Goal: Task Accomplishment & Management: Use online tool/utility

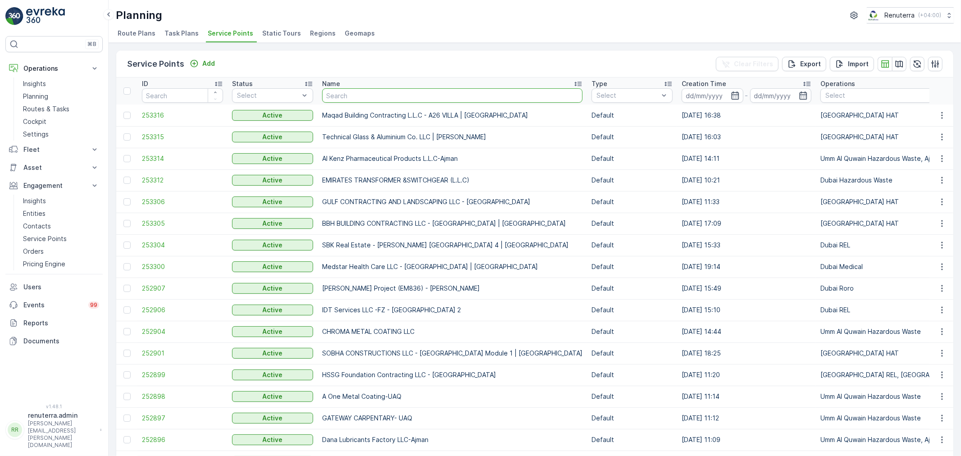
click at [393, 99] on input "text" at bounding box center [452, 95] width 260 height 14
type input "zahrat"
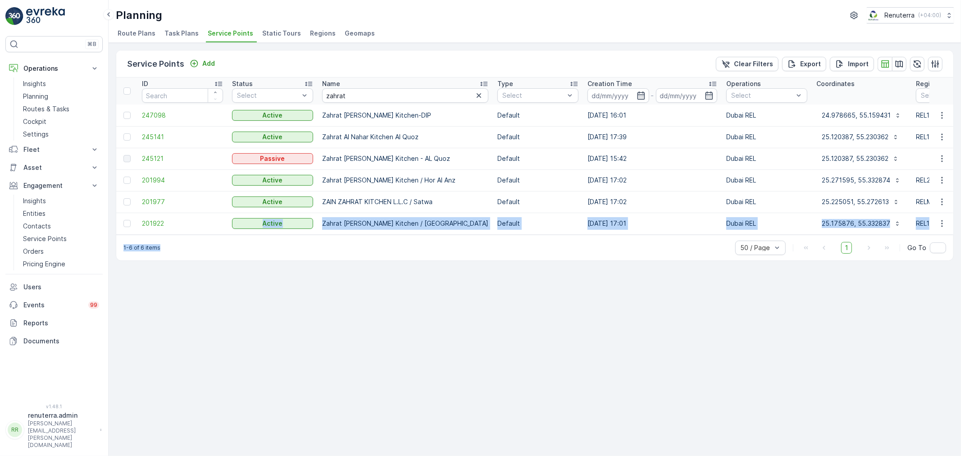
drag, startPoint x: 195, startPoint y: 233, endPoint x: 250, endPoint y: 239, distance: 55.4
click at [250, 239] on div "Service Points Add Clear Filters Export Import ID Status Select Name zahrat Typ…" at bounding box center [535, 155] width 838 height 211
click at [316, 260] on div "1-6 of 6 items 50 / Page 1 Go To" at bounding box center [534, 248] width 837 height 26
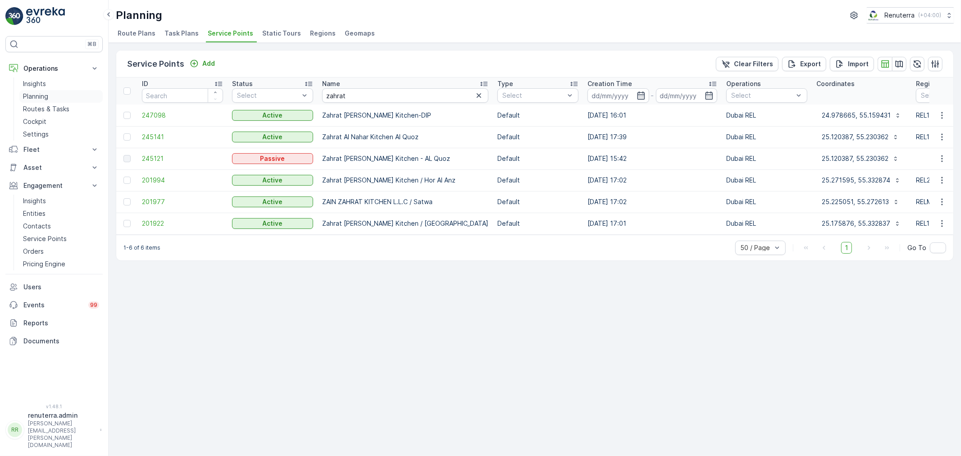
click at [56, 102] on link "Planning" at bounding box center [60, 96] width 83 height 13
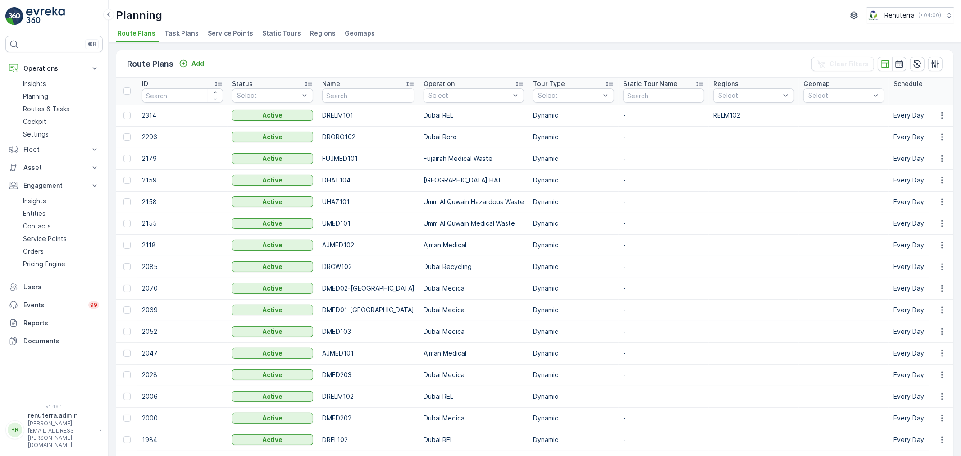
click at [237, 36] on span "Service Points" at bounding box center [231, 33] width 46 height 9
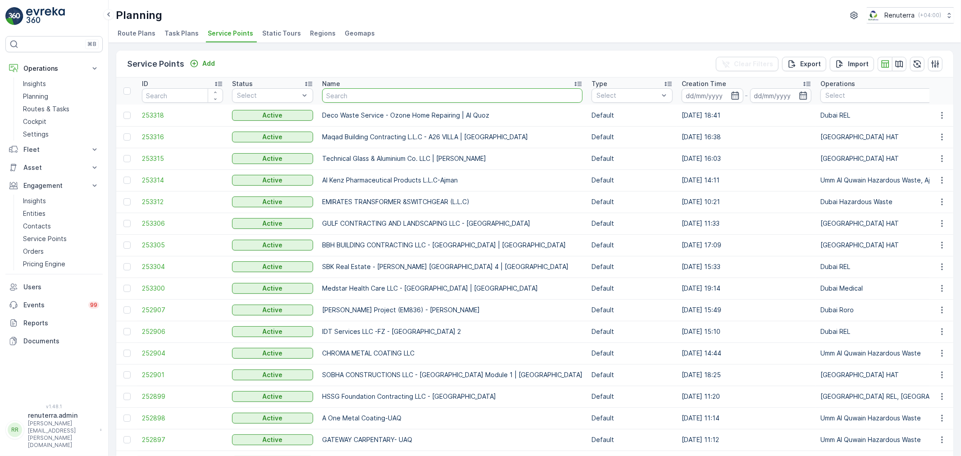
click at [349, 96] on input "text" at bounding box center [452, 95] width 260 height 14
type input "SALAM"
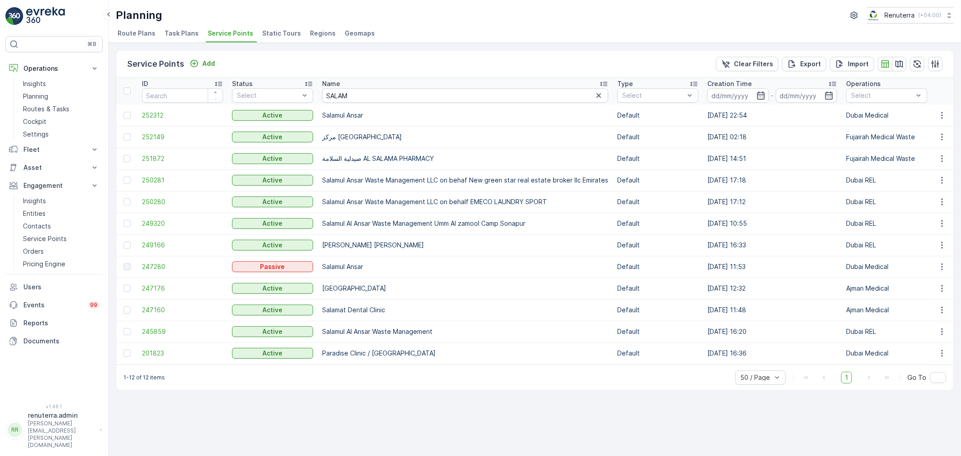
click at [152, 110] on td "252312" at bounding box center [182, 116] width 90 height 22
click at [150, 115] on span "252312" at bounding box center [182, 115] width 81 height 9
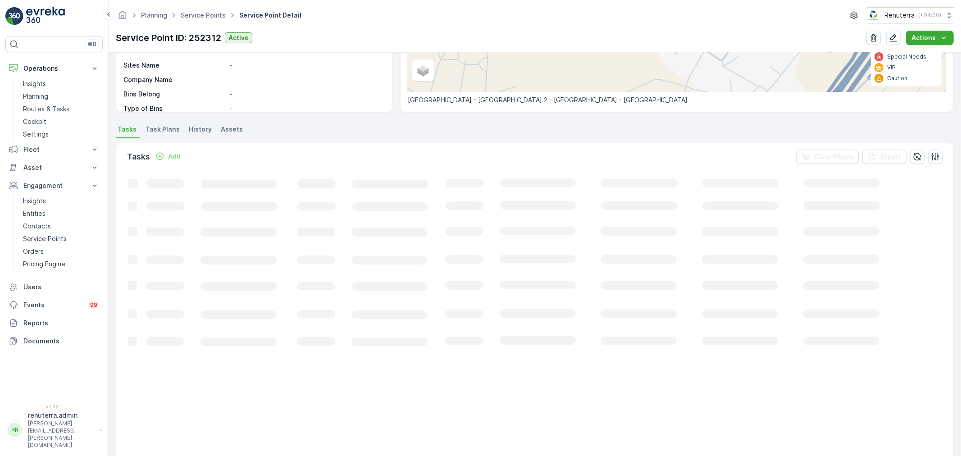
scroll to position [200, 0]
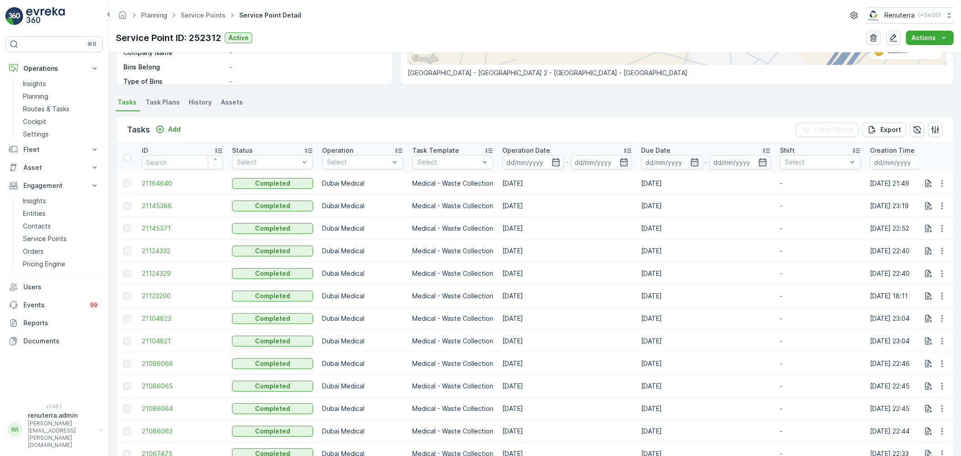
click at [169, 134] on div "Add" at bounding box center [168, 129] width 32 height 11
click at [172, 128] on p "Add" at bounding box center [174, 129] width 13 height 9
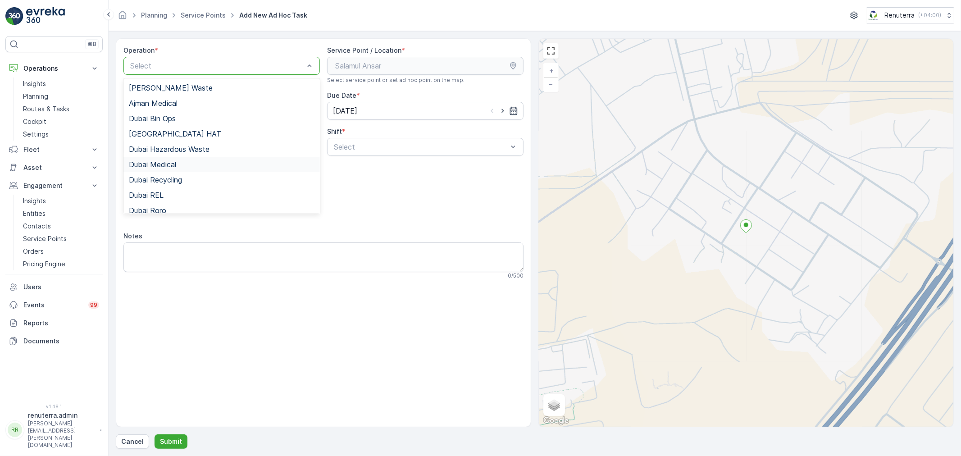
click at [191, 157] on div "Dubai Medical" at bounding box center [221, 164] width 196 height 15
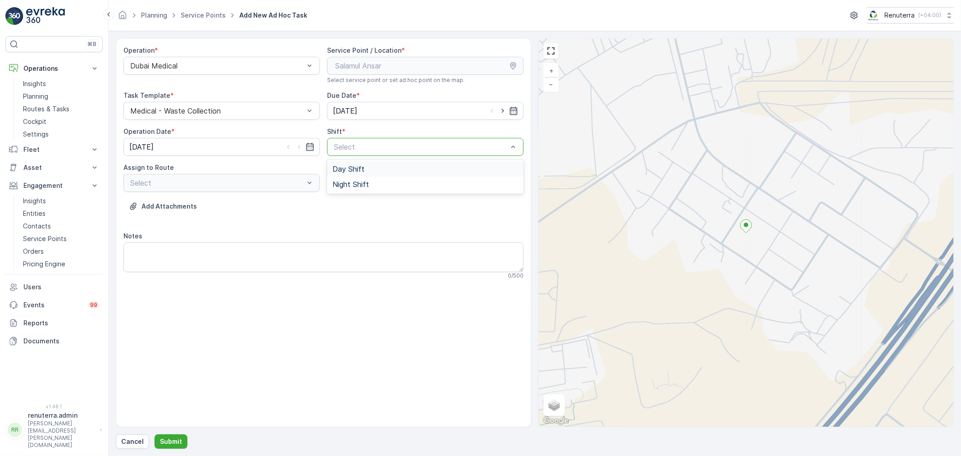
click at [415, 143] on div at bounding box center [421, 147] width 176 height 8
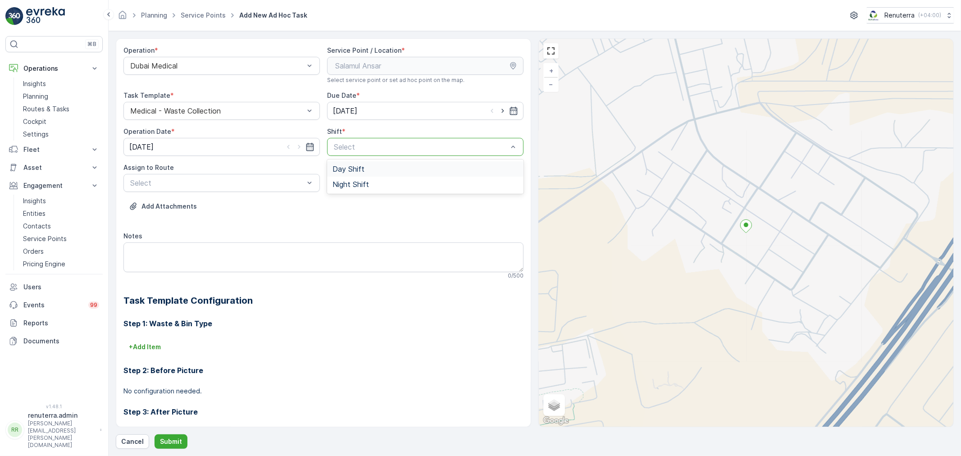
click at [398, 172] on div "Day Shift" at bounding box center [426, 169] width 186 height 8
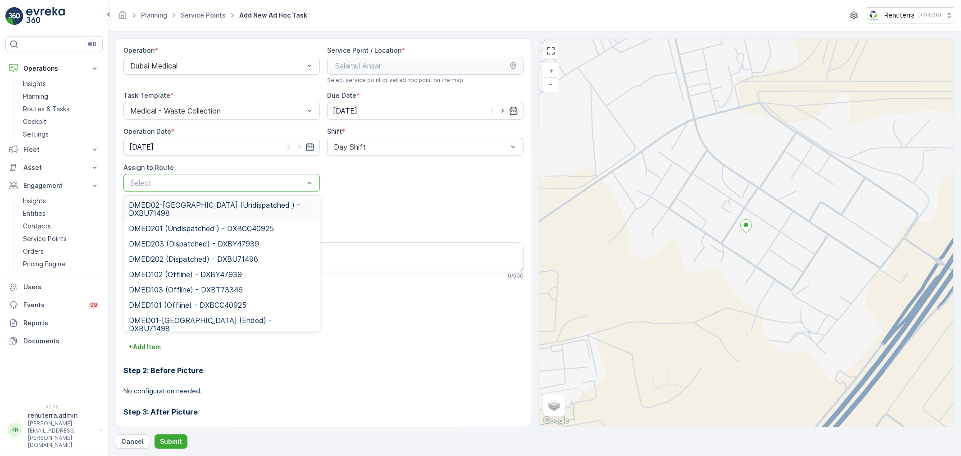
drag, startPoint x: 176, startPoint y: 177, endPoint x: 176, endPoint y: 196, distance: 18.9
click at [176, 197] on div "DMED02-[GEOGRAPHIC_DATA] (Undispatched ) - DXBU71498" at bounding box center [221, 208] width 196 height 23
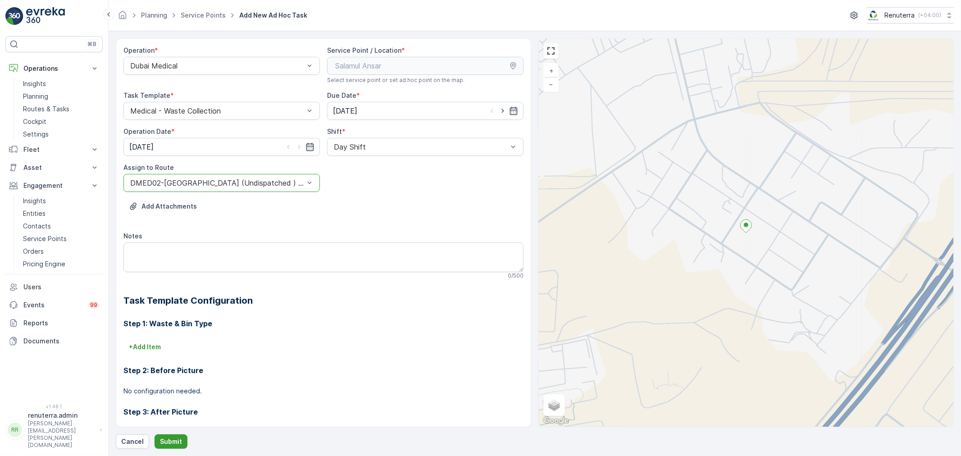
click at [169, 445] on p "Submit" at bounding box center [171, 441] width 22 height 9
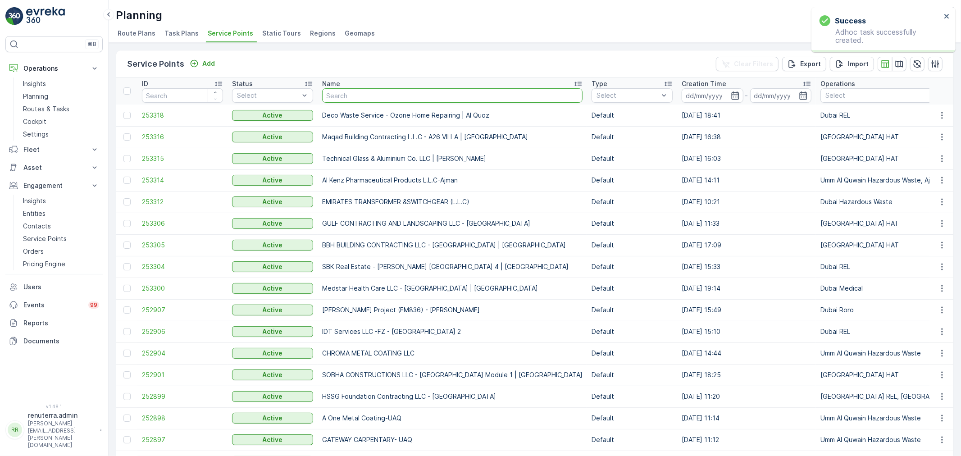
click at [335, 100] on input "text" at bounding box center [452, 95] width 260 height 14
type input "SALAM"
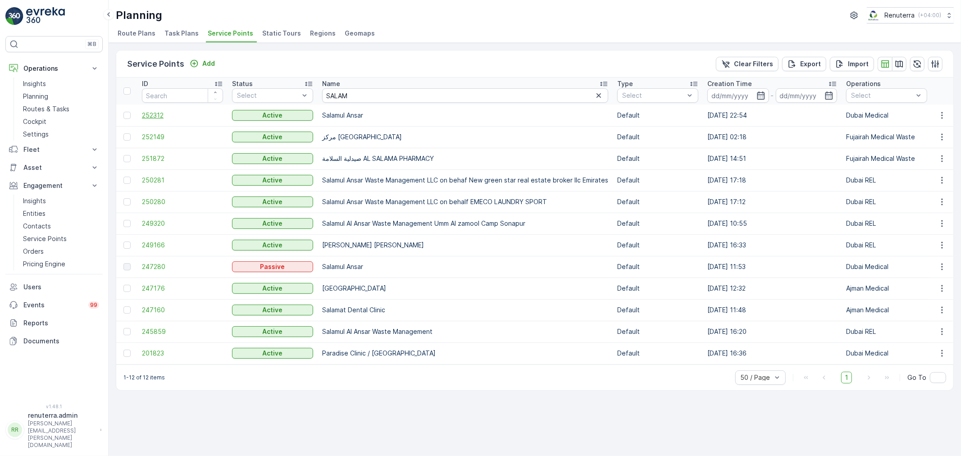
click at [164, 114] on span "252312" at bounding box center [182, 115] width 81 height 9
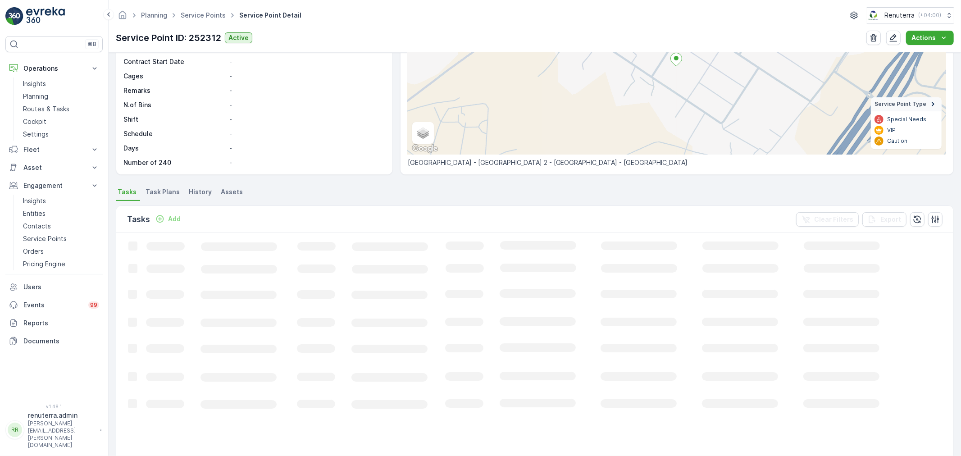
scroll to position [150, 0]
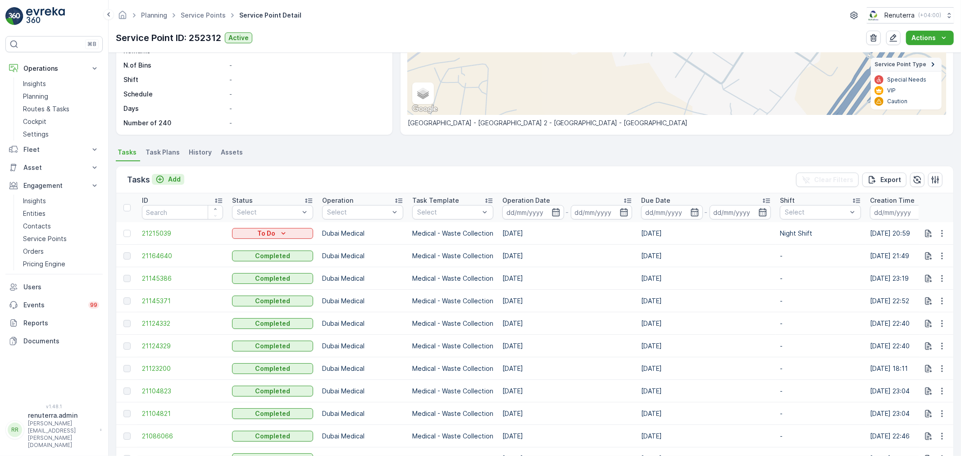
click at [169, 177] on p "Add" at bounding box center [174, 179] width 13 height 9
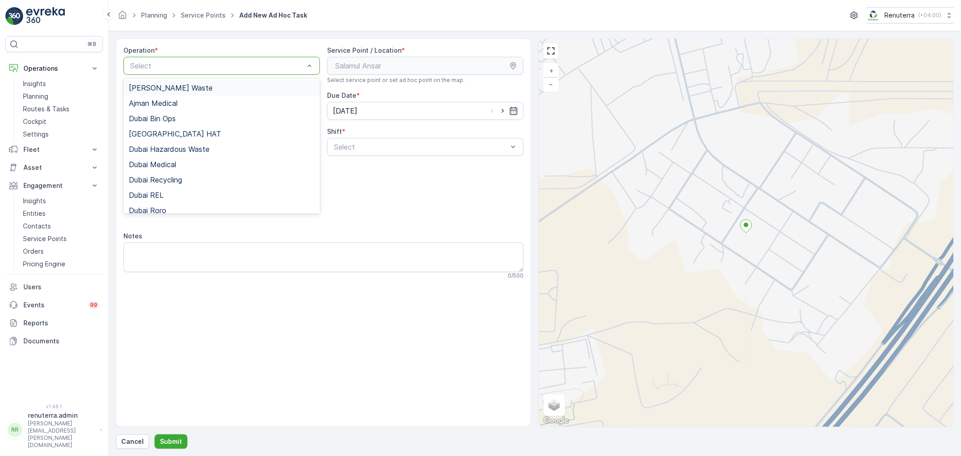
click at [209, 72] on div "Select" at bounding box center [221, 66] width 196 height 18
drag, startPoint x: 201, startPoint y: 164, endPoint x: 260, endPoint y: 161, distance: 59.1
click at [201, 164] on div "Dubai Medical" at bounding box center [222, 164] width 186 height 8
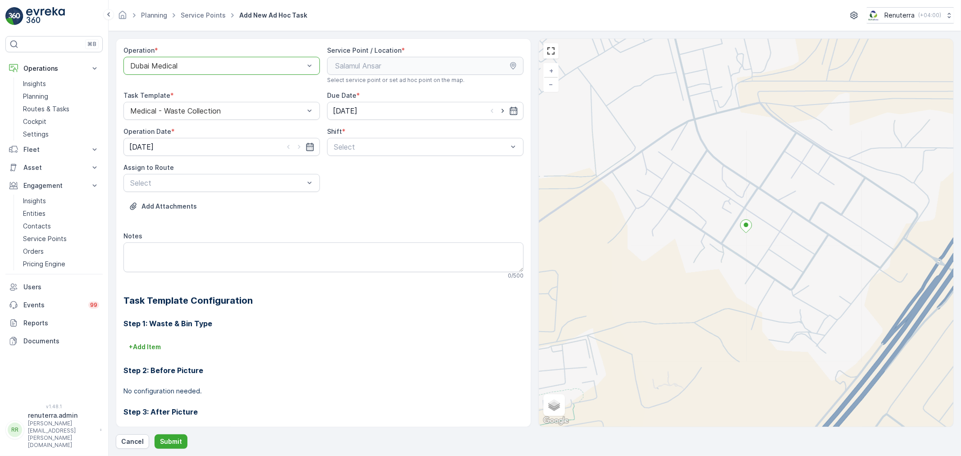
drag, startPoint x: 409, startPoint y: 148, endPoint x: 397, endPoint y: 158, distance: 16.0
click at [403, 153] on div "Select" at bounding box center [425, 147] width 196 height 18
click at [356, 183] on span "Night Shift" at bounding box center [351, 184] width 37 height 8
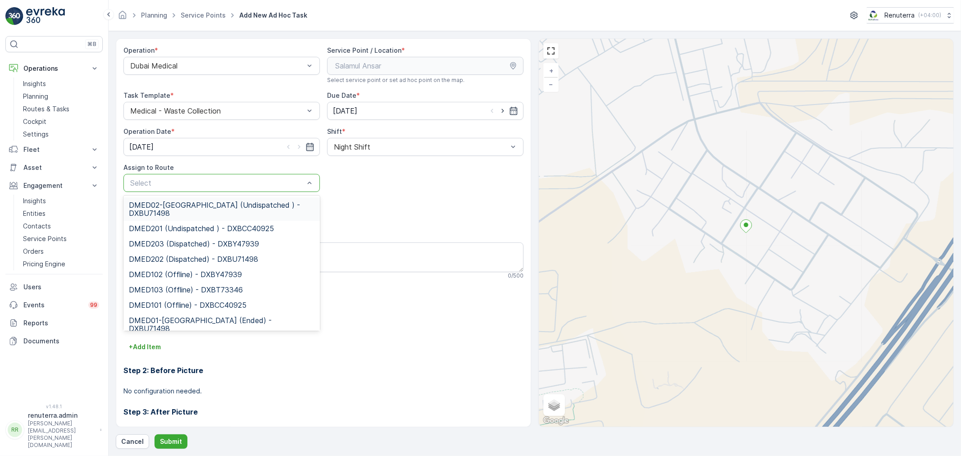
click at [226, 210] on span "DMED02-[GEOGRAPHIC_DATA] (Undispatched ) - DXBU71498" at bounding box center [222, 209] width 186 height 16
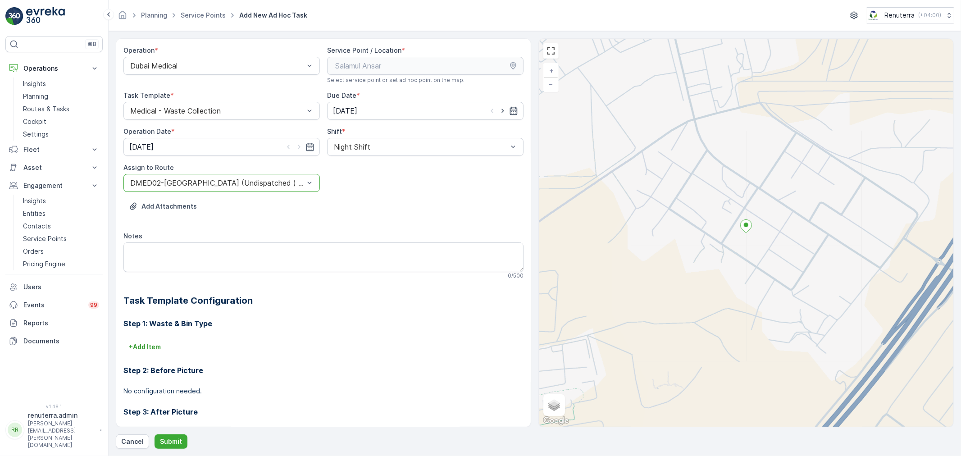
click at [164, 451] on form "Operation * Dubai Medical Service Point / Location * Select service point or se…" at bounding box center [535, 243] width 853 height 425
click at [169, 448] on button "Submit" at bounding box center [171, 441] width 33 height 14
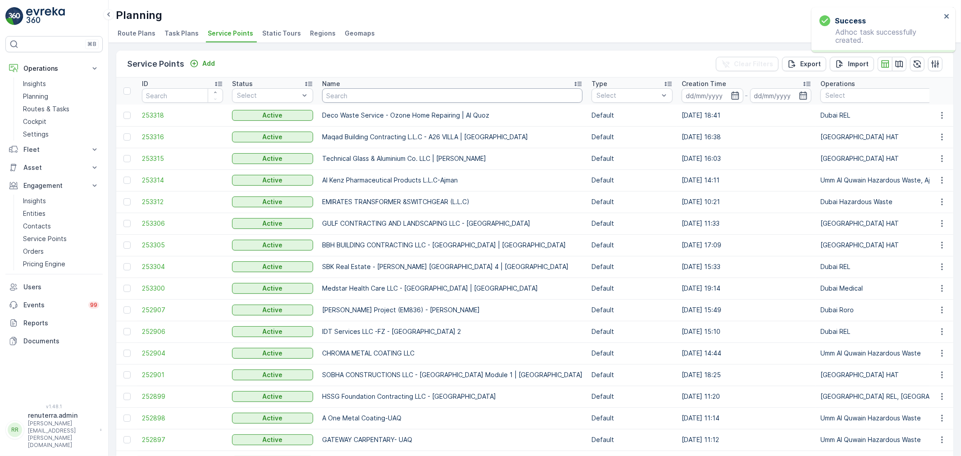
click at [377, 96] on input "text" at bounding box center [452, 95] width 260 height 14
type input "NEPH"
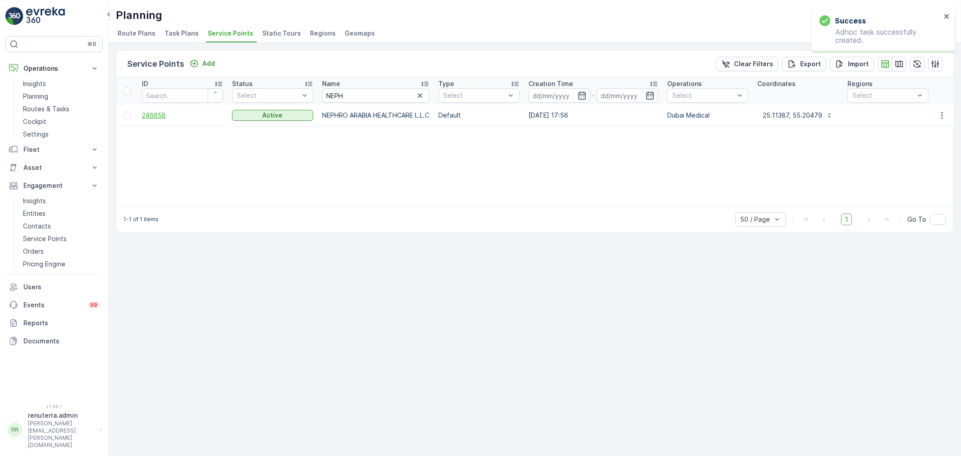
click at [161, 119] on span "246658" at bounding box center [182, 115] width 81 height 9
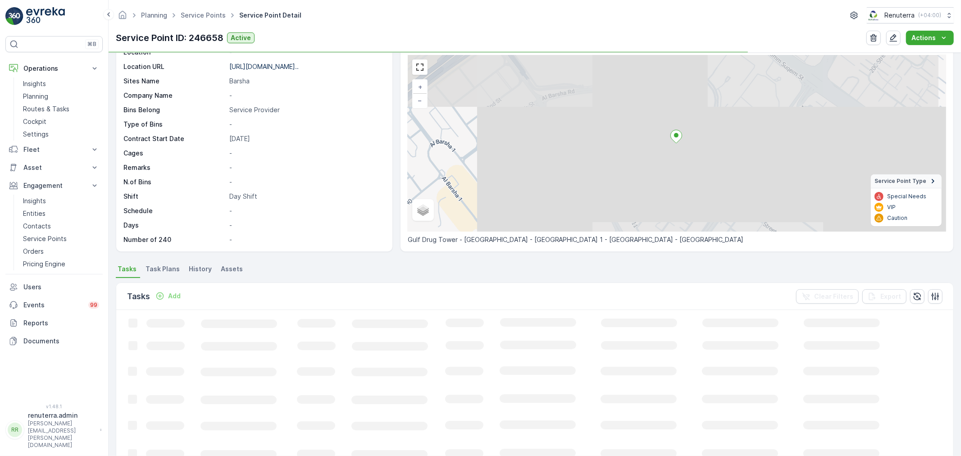
scroll to position [100, 0]
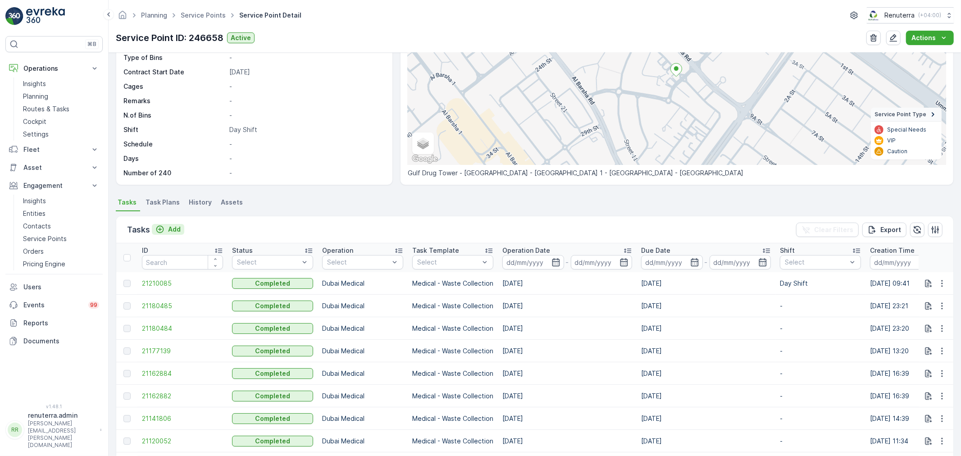
click at [173, 230] on p "Add" at bounding box center [174, 229] width 13 height 9
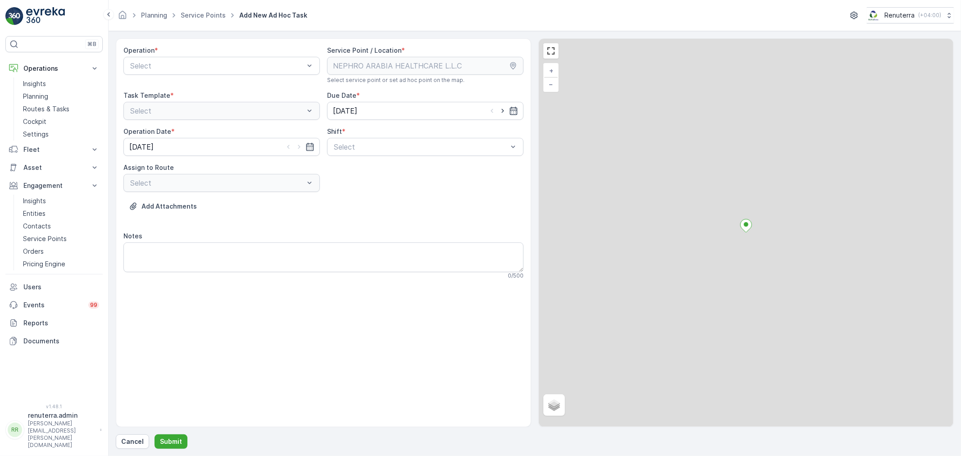
click at [212, 53] on div "Operation *" at bounding box center [221, 50] width 196 height 9
click at [212, 65] on div at bounding box center [217, 66] width 176 height 8
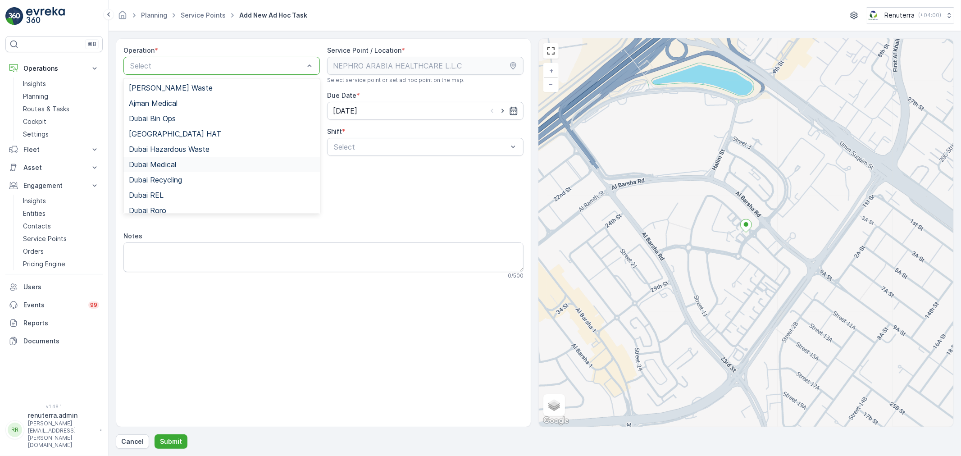
click at [193, 161] on div "Dubai Medical" at bounding box center [222, 164] width 186 height 8
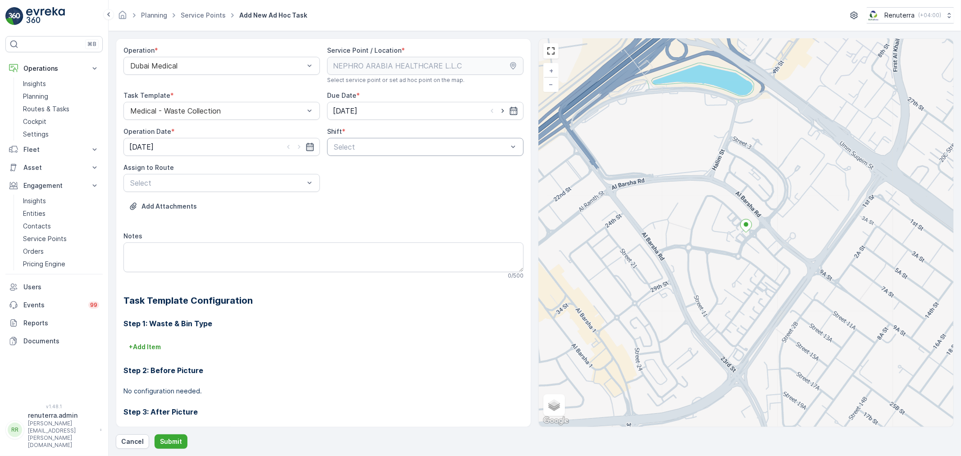
drag, startPoint x: 375, startPoint y: 163, endPoint x: 381, endPoint y: 153, distance: 10.9
drag, startPoint x: 381, startPoint y: 153, endPoint x: 375, endPoint y: 162, distance: 10.5
click at [380, 155] on div "Select" at bounding box center [425, 147] width 196 height 18
click at [366, 179] on div "Night Shift" at bounding box center [425, 184] width 196 height 15
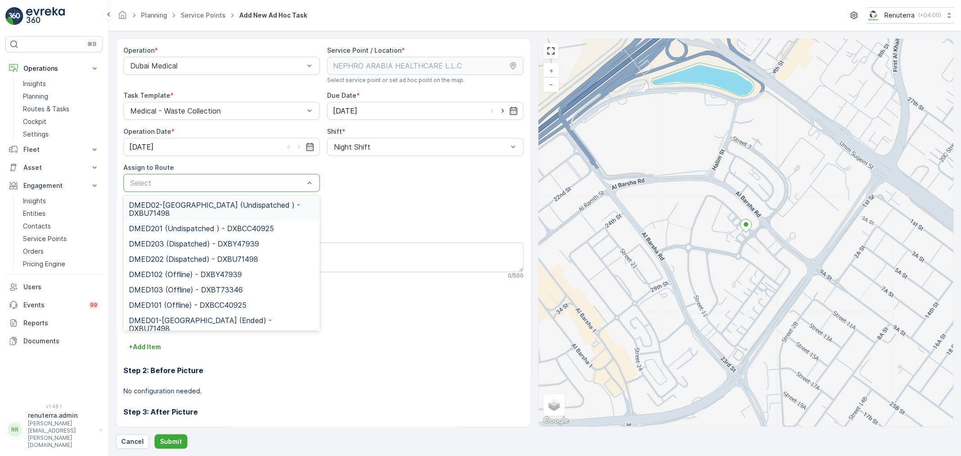
drag, startPoint x: 236, startPoint y: 185, endPoint x: 233, endPoint y: 191, distance: 6.0
click at [235, 186] on div at bounding box center [217, 183] width 176 height 8
click at [218, 203] on span "DMED02-[GEOGRAPHIC_DATA] (Undispatched ) - DXBU71498" at bounding box center [222, 209] width 186 height 16
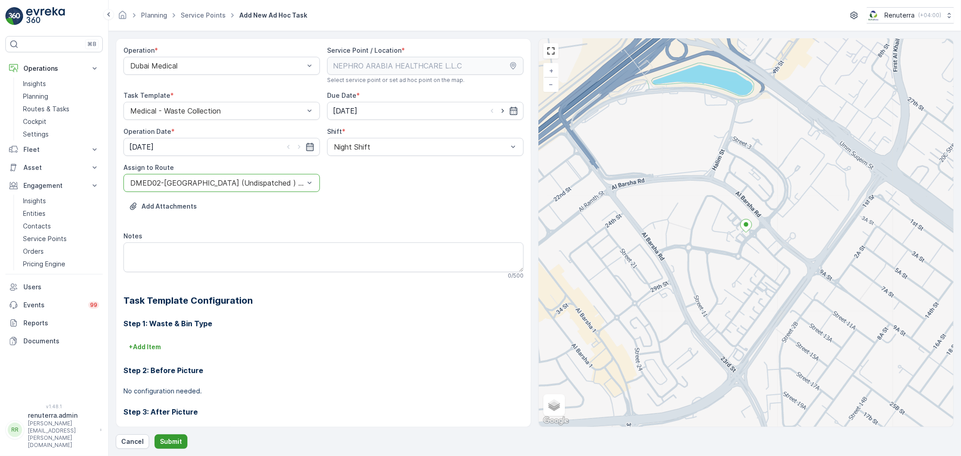
click at [170, 435] on button "Submit" at bounding box center [171, 441] width 33 height 14
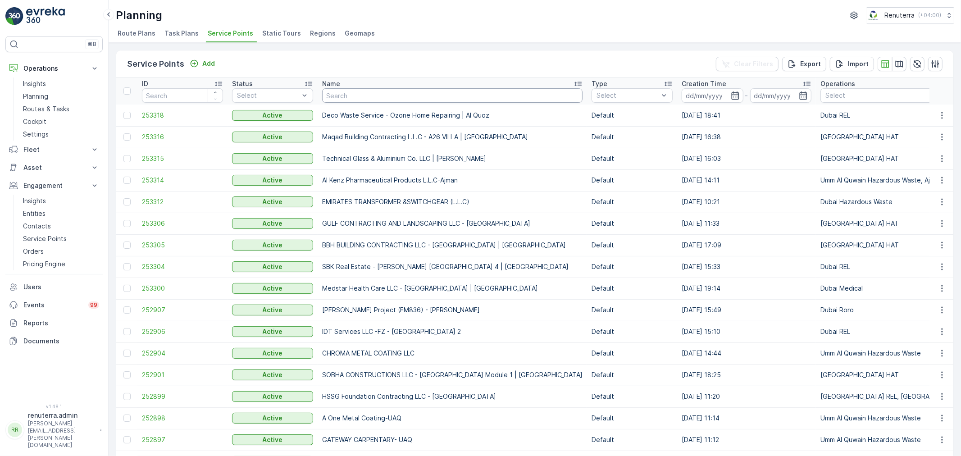
click at [347, 100] on input "text" at bounding box center [452, 95] width 260 height 14
type input "SALAM"
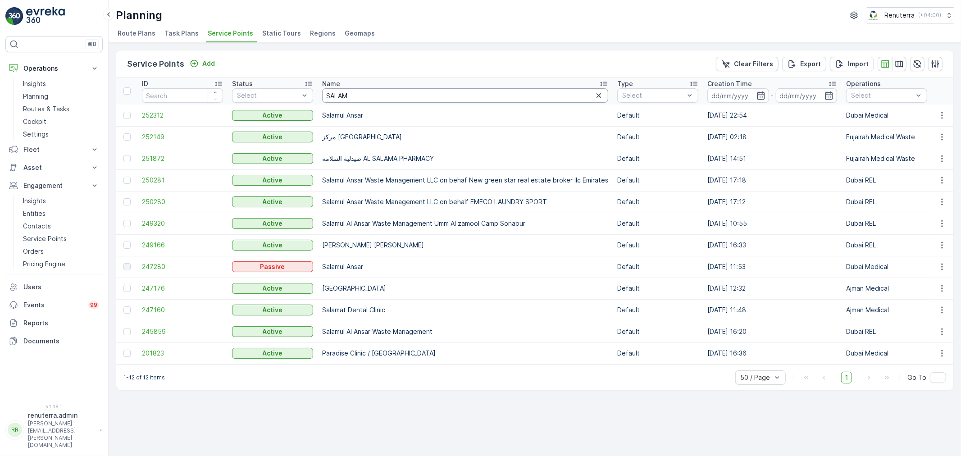
click at [391, 93] on input "SALAM" at bounding box center [465, 95] width 286 height 14
type input "LAM"
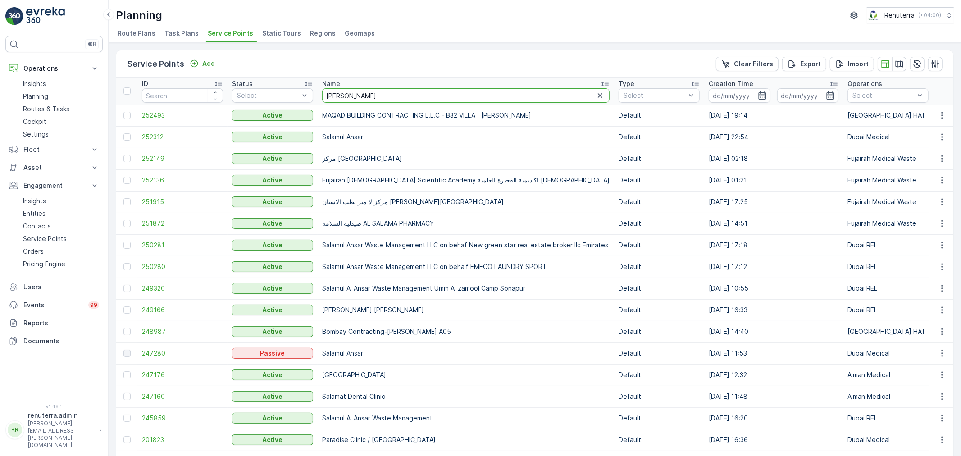
click at [391, 93] on input "LAM" at bounding box center [466, 95] width 288 height 14
type input "L"
type input "landmark pr"
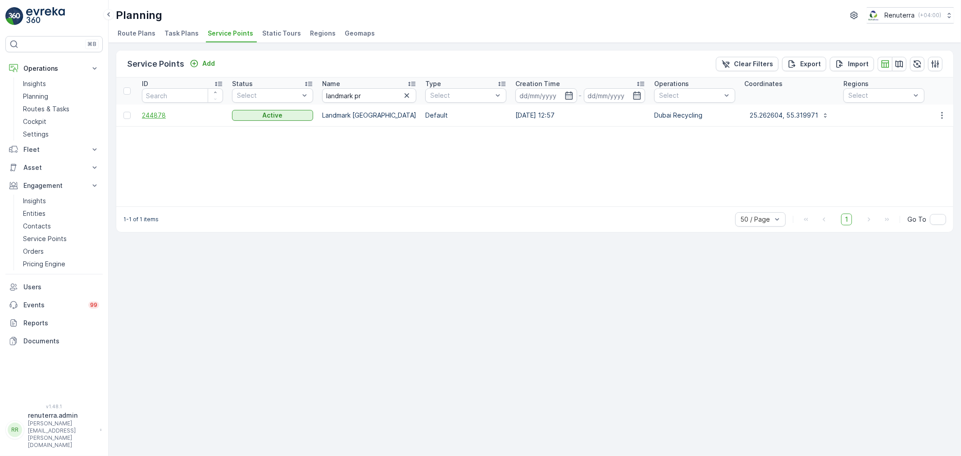
click at [150, 113] on span "244878" at bounding box center [182, 115] width 81 height 9
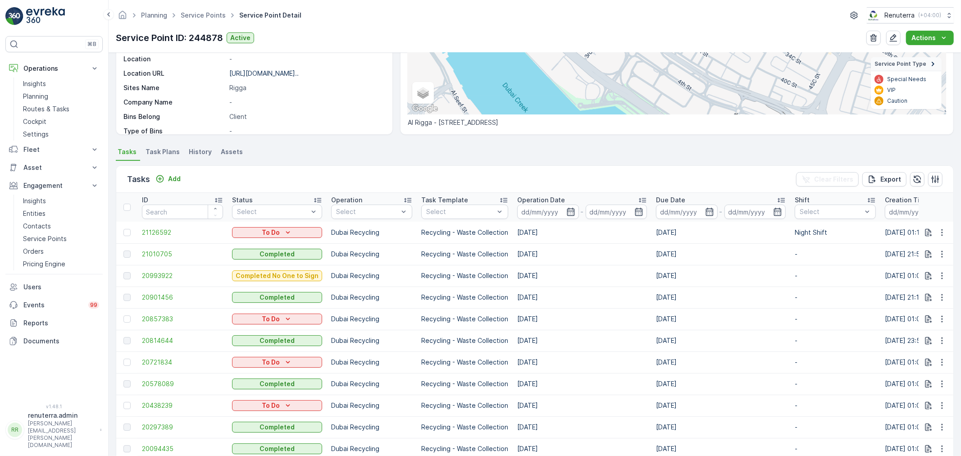
scroll to position [150, 0]
click at [939, 228] on button "button" at bounding box center [942, 233] width 16 height 11
click at [923, 269] on span "Change Route" at bounding box center [919, 271] width 44 height 9
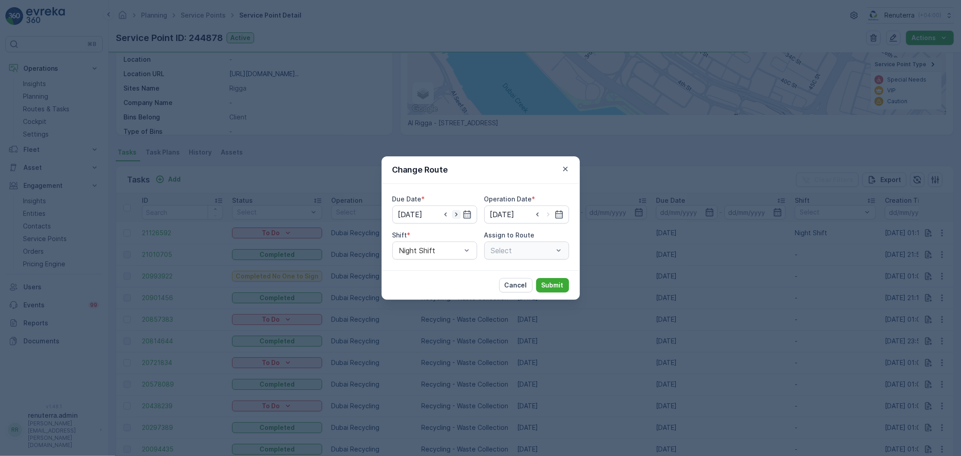
type input "26.08.2025"
click at [446, 215] on icon "button" at bounding box center [445, 214] width 9 height 9
type input "[DATE]"
click at [561, 210] on icon "button" at bounding box center [559, 214] width 9 height 9
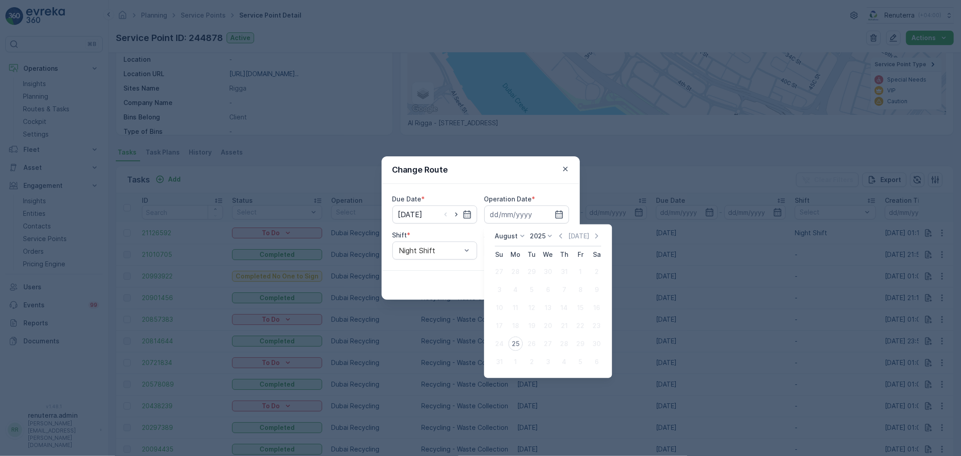
drag, startPoint x: 517, startPoint y: 342, endPoint x: 520, endPoint y: 332, distance: 9.7
click at [518, 341] on div "25" at bounding box center [515, 344] width 14 height 14
type input "[DATE]"
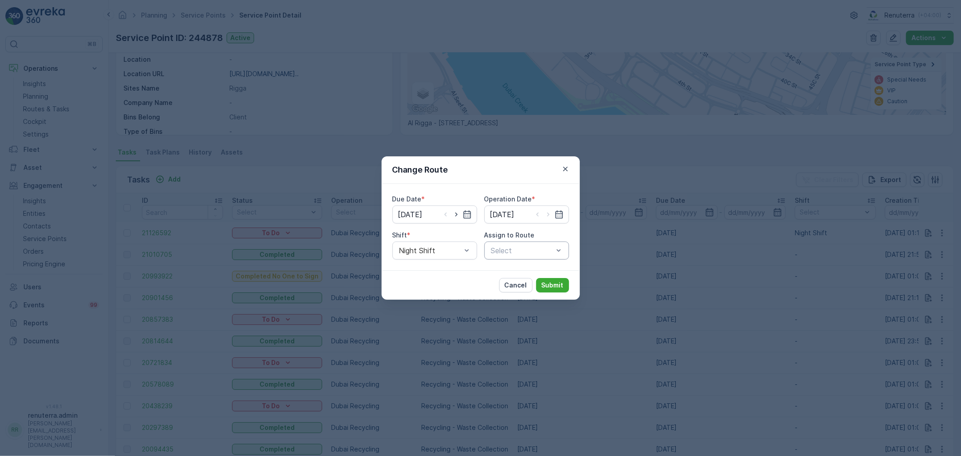
click at [543, 251] on div at bounding box center [522, 250] width 64 height 8
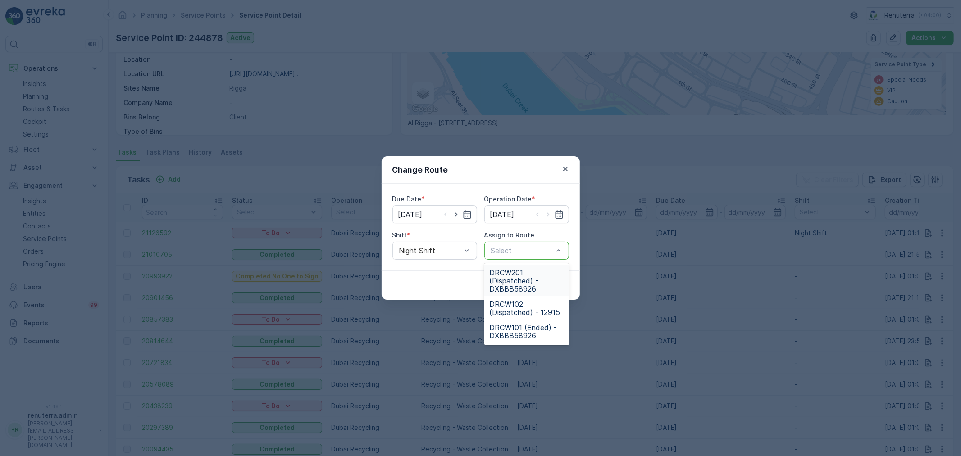
click at [532, 278] on span "DRCW201 (Dispatched) - DXBBB58926" at bounding box center [527, 281] width 74 height 24
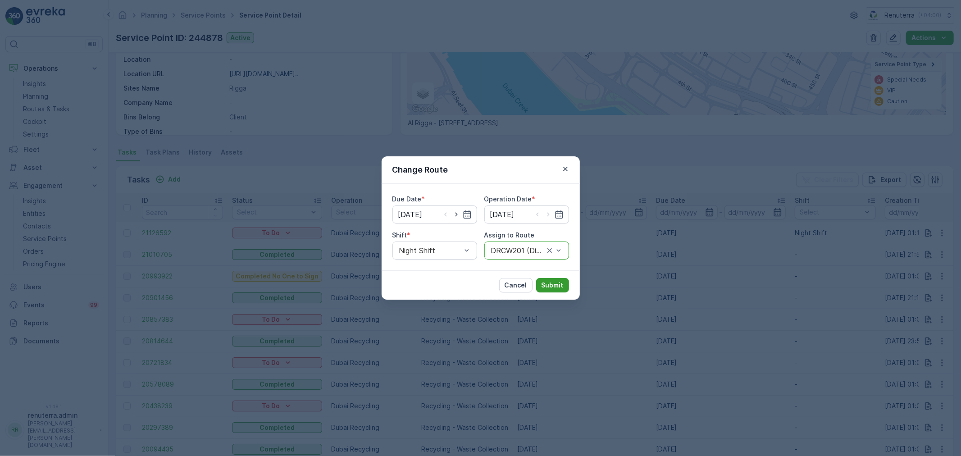
click at [552, 285] on p "Submit" at bounding box center [553, 285] width 22 height 9
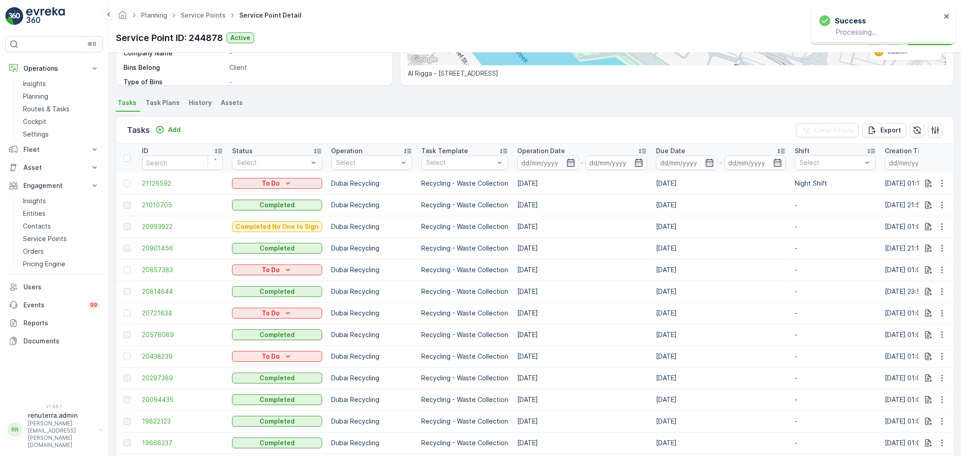
scroll to position [200, 0]
drag, startPoint x: 28, startPoint y: 93, endPoint x: 33, endPoint y: 92, distance: 5.6
click at [28, 93] on p "Planning" at bounding box center [35, 96] width 25 height 9
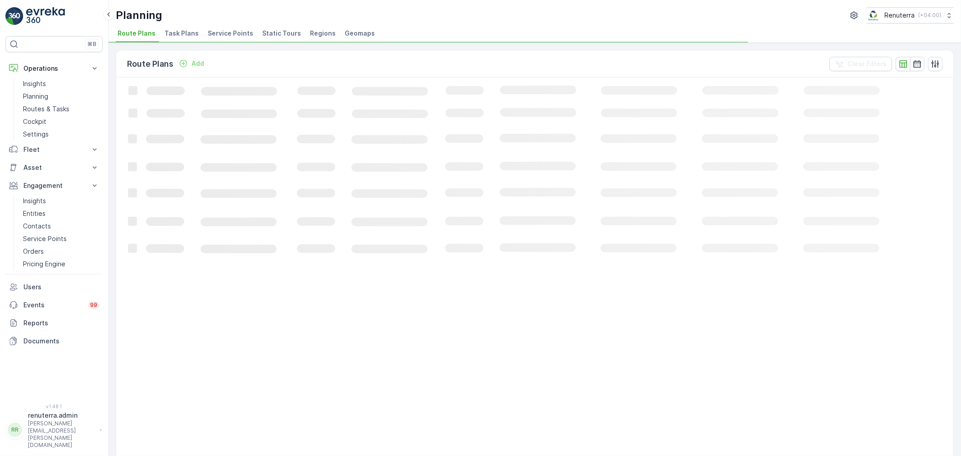
click at [237, 33] on span "Service Points" at bounding box center [231, 33] width 46 height 9
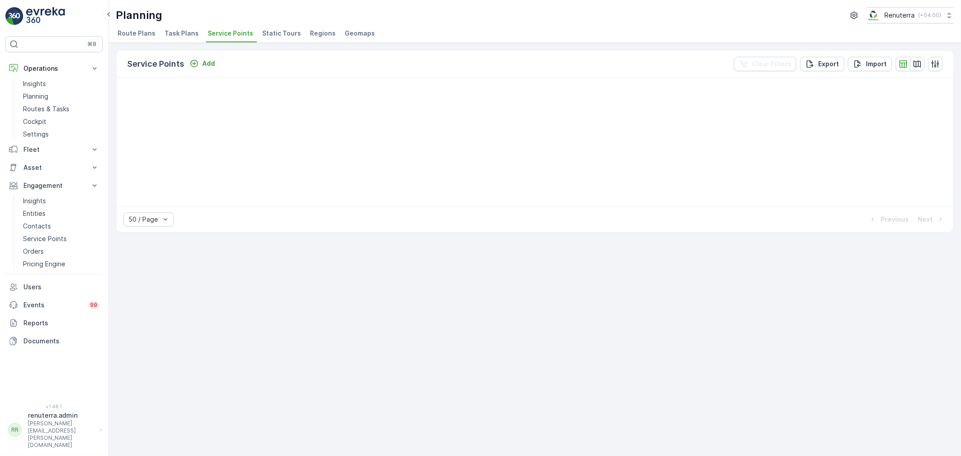
drag, startPoint x: 724, startPoint y: 274, endPoint x: 713, endPoint y: 301, distance: 29.3
click at [722, 274] on div "Service Points Add Clear Filters Export Import 50 / Page Previous Next" at bounding box center [535, 249] width 853 height 413
click at [560, 207] on div "50 / Page Previous Next" at bounding box center [534, 219] width 837 height 26
drag, startPoint x: 700, startPoint y: 329, endPoint x: 778, endPoint y: 344, distance: 79.4
click at [702, 329] on div "Service Points Add Clear Filters Export Import 50 / Page Previous Next" at bounding box center [535, 249] width 853 height 413
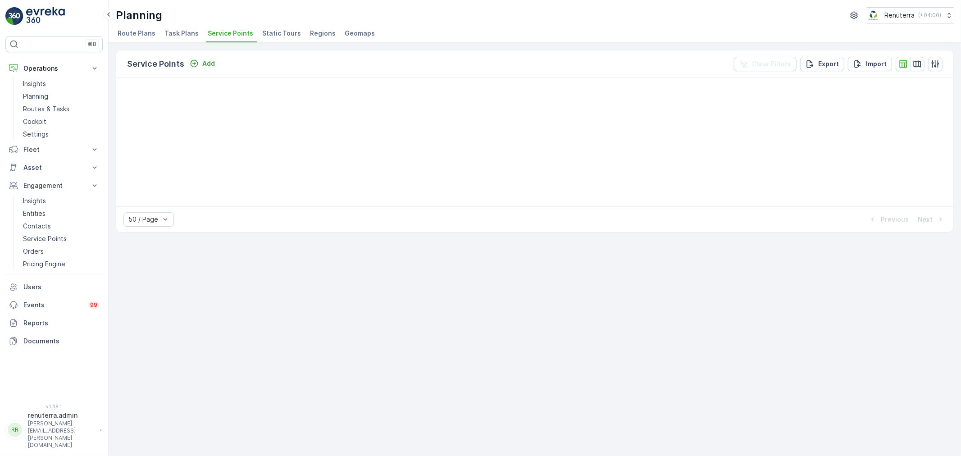
click at [647, 311] on div "Service Points Add Clear Filters Export Import 50 / Page Previous Next" at bounding box center [535, 249] width 853 height 413
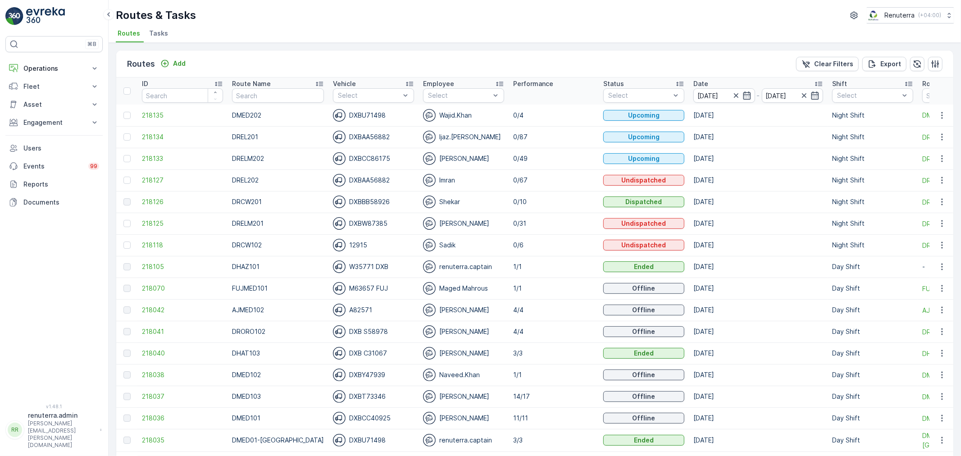
drag, startPoint x: 311, startPoint y: 35, endPoint x: 315, endPoint y: 32, distance: 5.1
click at [311, 35] on ul "Routes Tasks" at bounding box center [531, 34] width 831 height 15
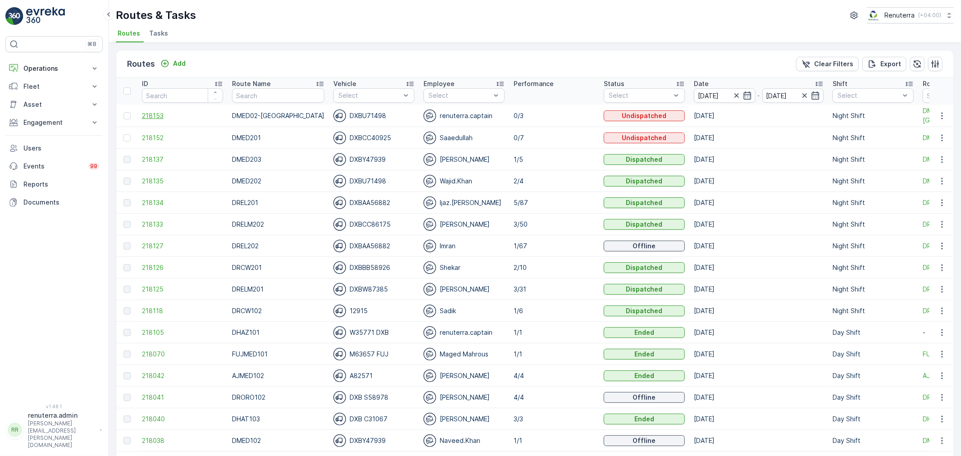
click at [155, 114] on span "218153" at bounding box center [182, 115] width 81 height 9
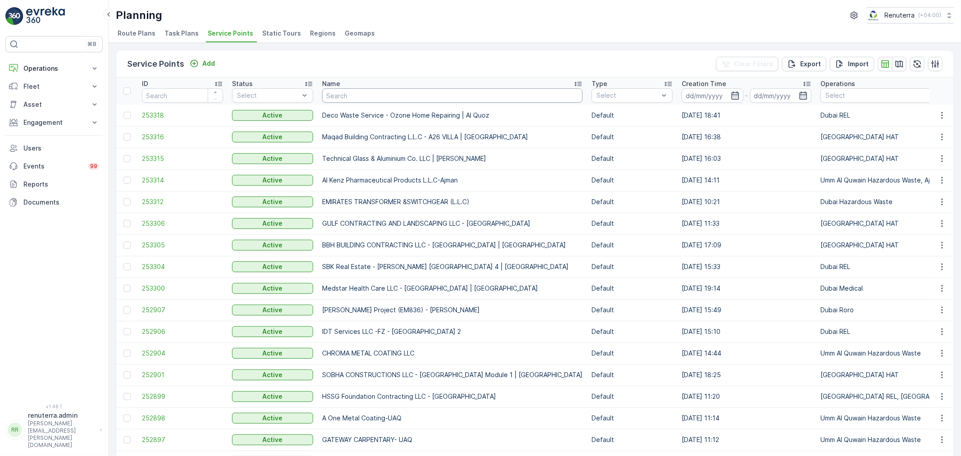
click at [364, 96] on input "text" at bounding box center [452, 95] width 260 height 14
type input "salam"
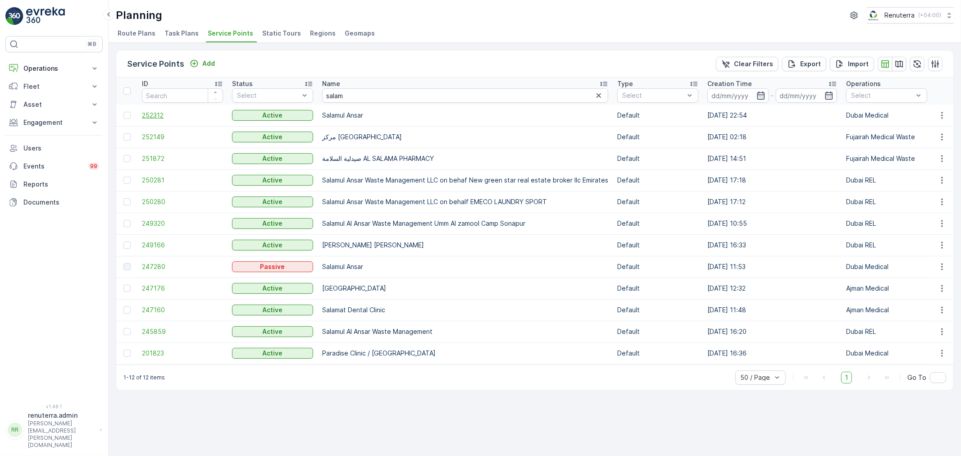
click at [150, 114] on span "252312" at bounding box center [182, 115] width 81 height 9
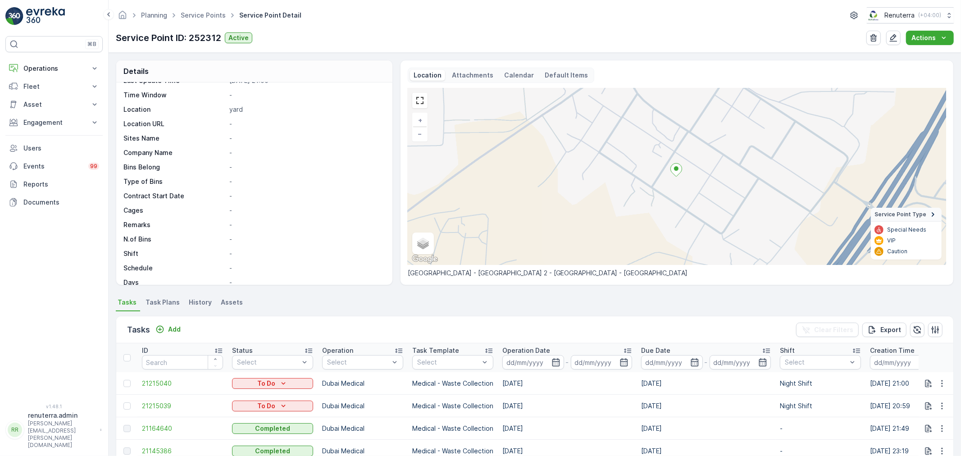
scroll to position [100, 0]
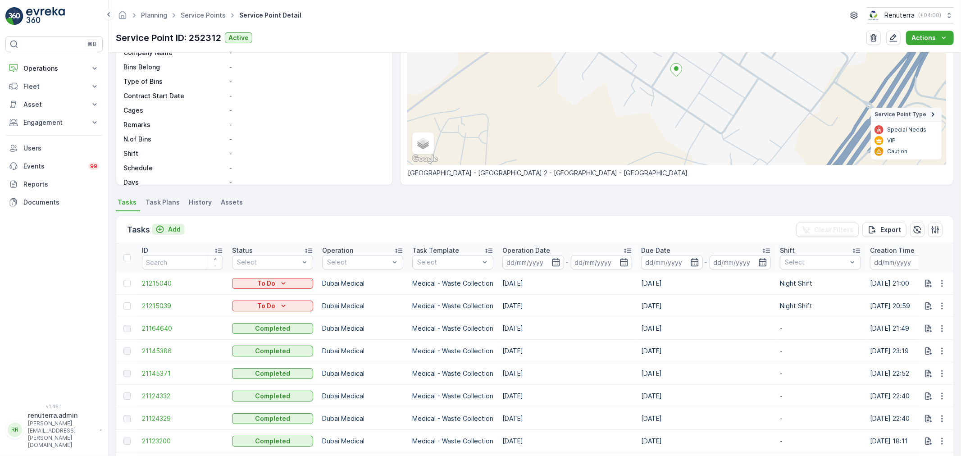
click at [176, 226] on p "Add" at bounding box center [174, 229] width 13 height 9
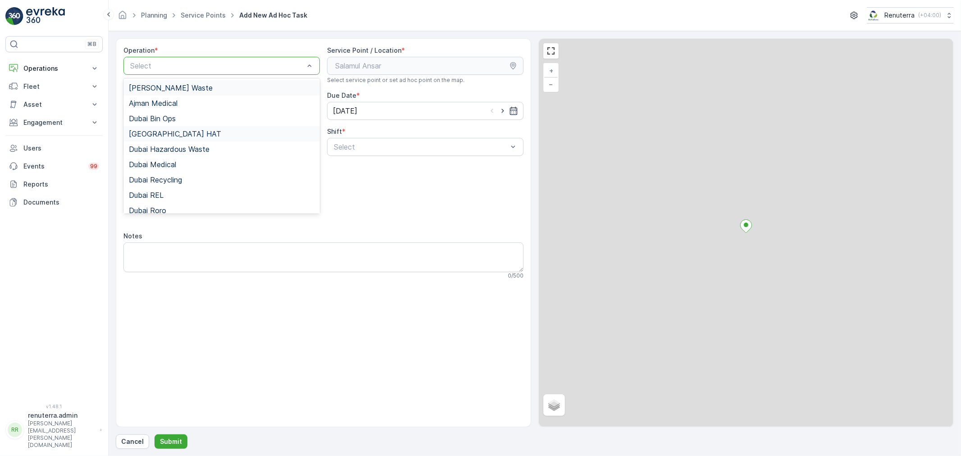
drag, startPoint x: 201, startPoint y: 62, endPoint x: 182, endPoint y: 132, distance: 73.5
click at [198, 68] on div at bounding box center [217, 66] width 176 height 8
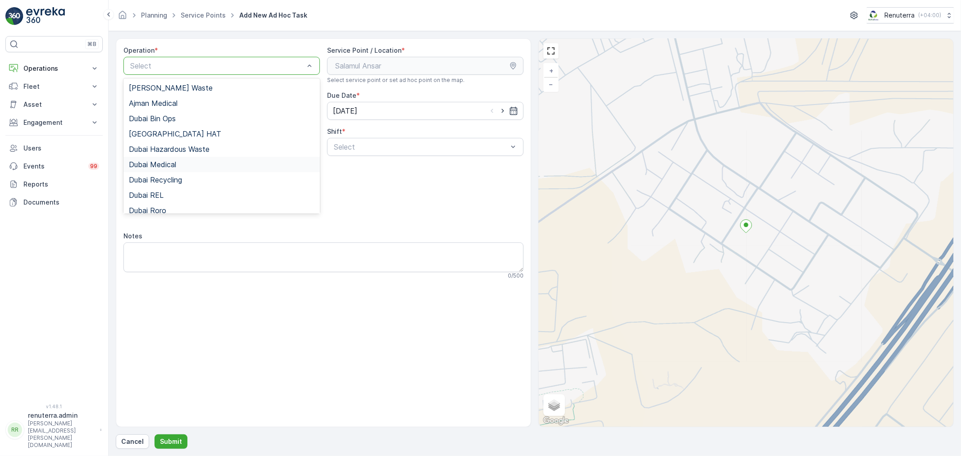
drag, startPoint x: 179, startPoint y: 170, endPoint x: 442, endPoint y: 153, distance: 263.2
click at [179, 169] on div "Dubai Medical" at bounding box center [221, 164] width 196 height 15
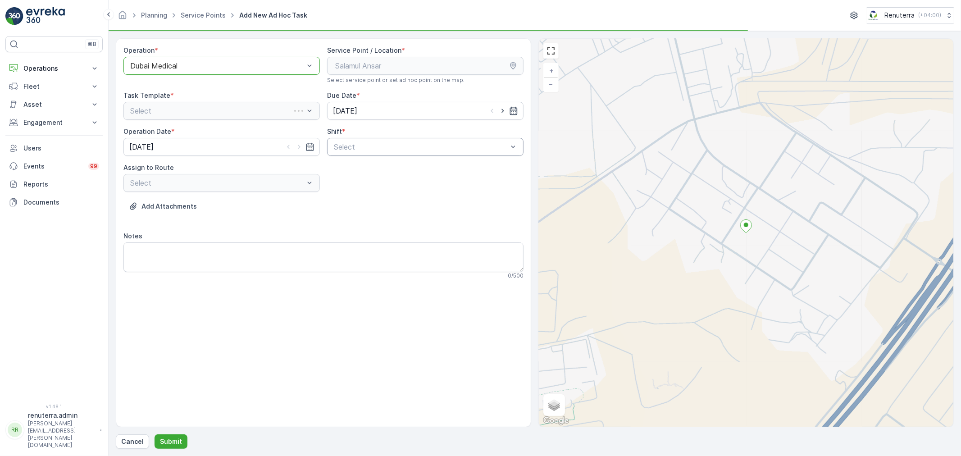
drag, startPoint x: 497, startPoint y: 146, endPoint x: 489, endPoint y: 146, distance: 7.7
click at [493, 146] on div at bounding box center [421, 147] width 176 height 8
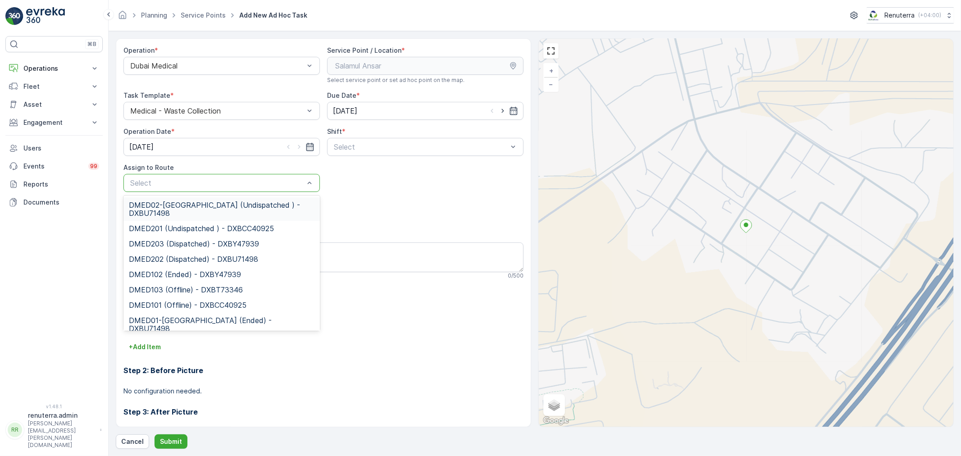
click at [247, 188] on div "Select" at bounding box center [221, 183] width 196 height 18
click at [241, 201] on span "DMED02-[GEOGRAPHIC_DATA] (Undispatched ) - DXBU71498" at bounding box center [222, 209] width 186 height 16
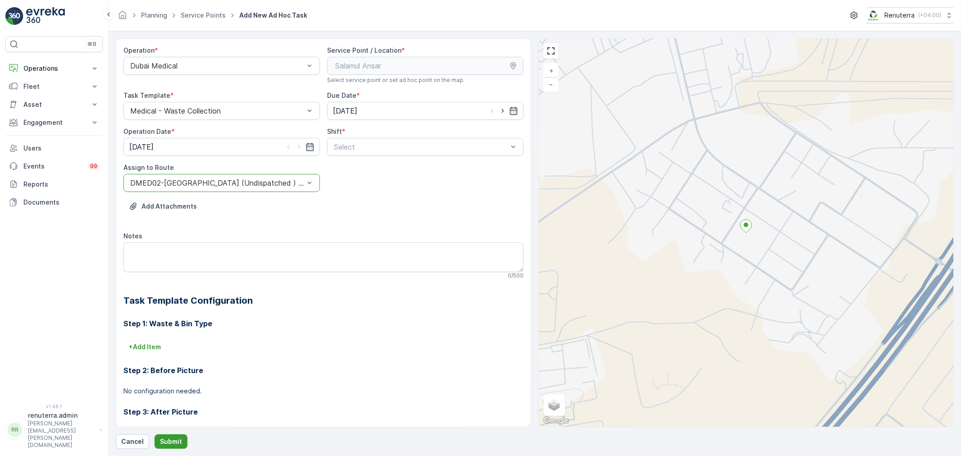
click at [164, 443] on p "Submit" at bounding box center [171, 441] width 22 height 9
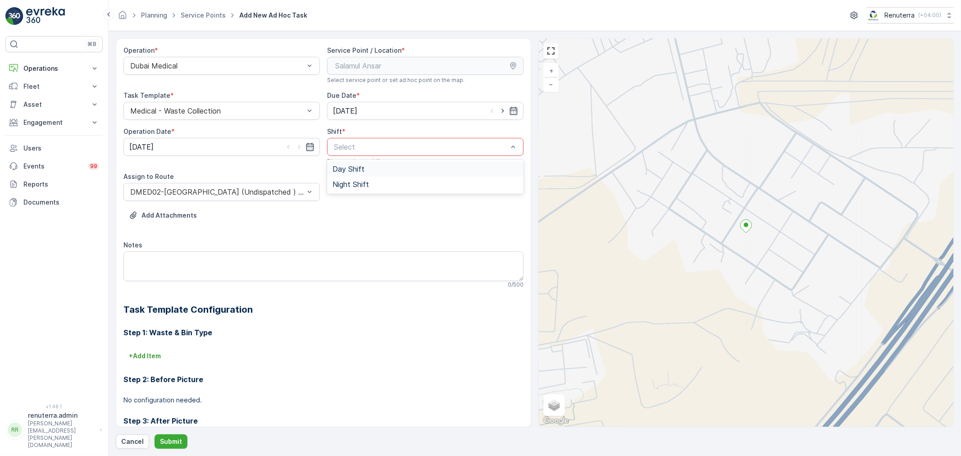
click at [399, 145] on div at bounding box center [421, 147] width 176 height 8
click at [382, 185] on div "Night Shift" at bounding box center [426, 184] width 186 height 8
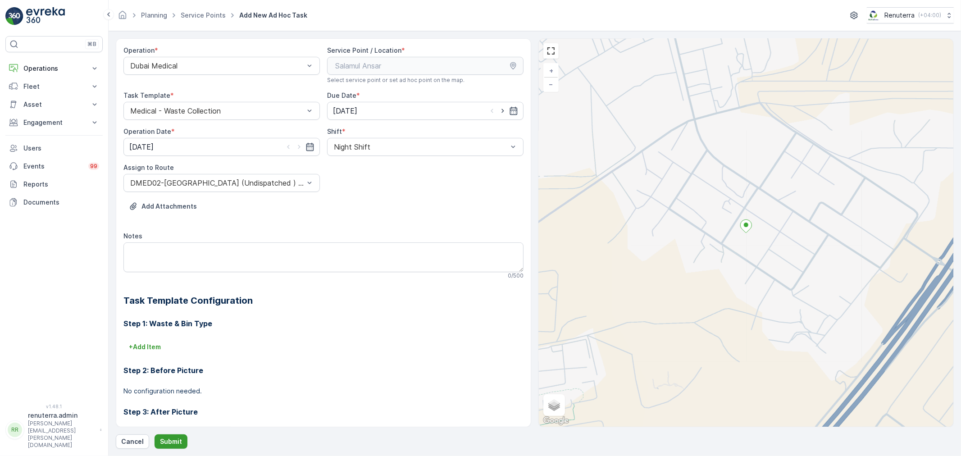
click at [176, 443] on p "Submit" at bounding box center [171, 441] width 22 height 9
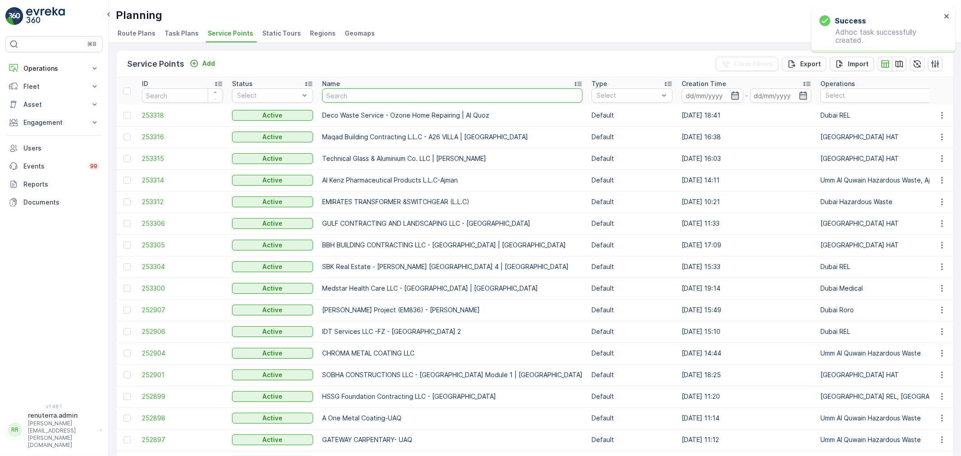
click at [355, 89] on input "text" at bounding box center [452, 95] width 260 height 14
type input "Nep"
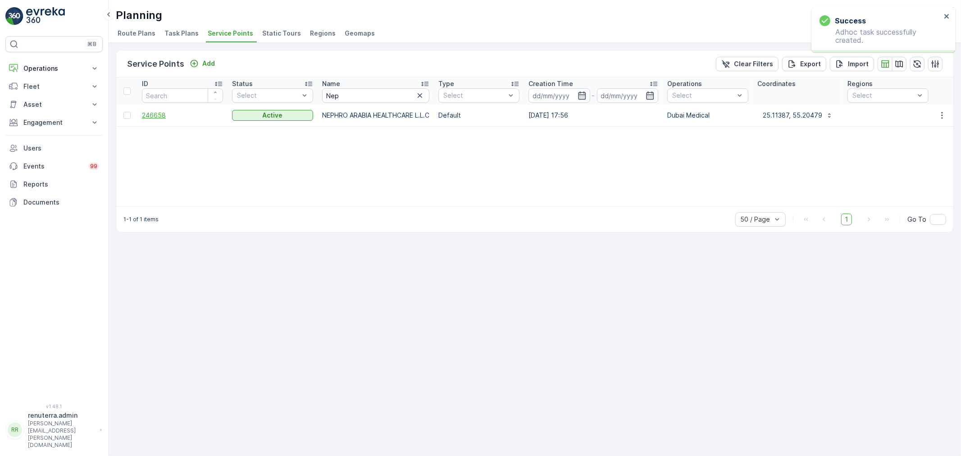
click at [164, 114] on span "246658" at bounding box center [182, 115] width 81 height 9
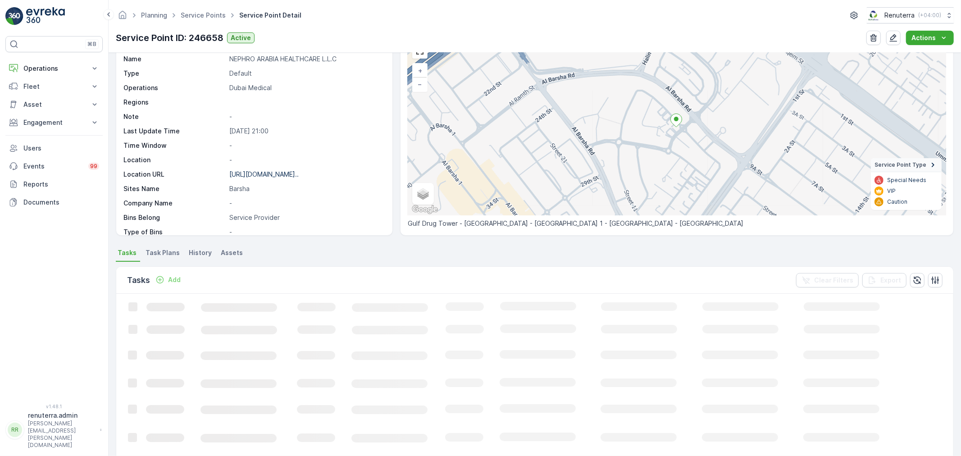
scroll to position [50, 0]
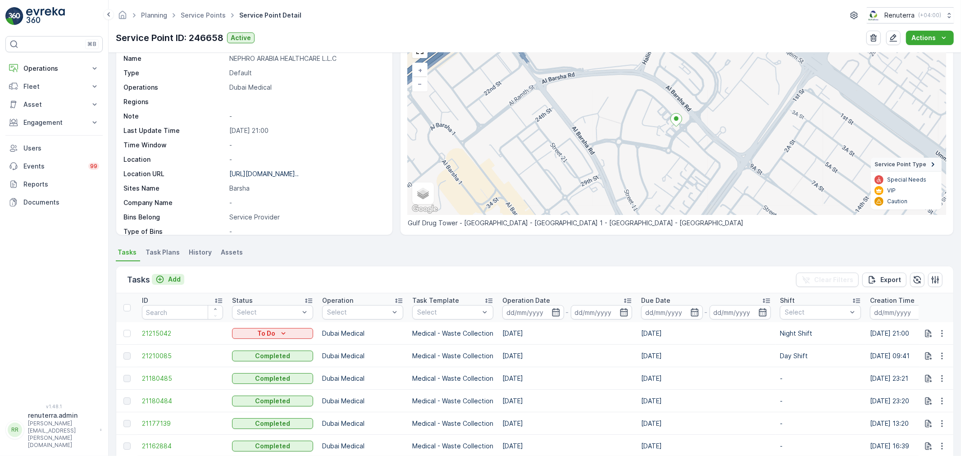
click at [168, 276] on p "Add" at bounding box center [174, 279] width 13 height 9
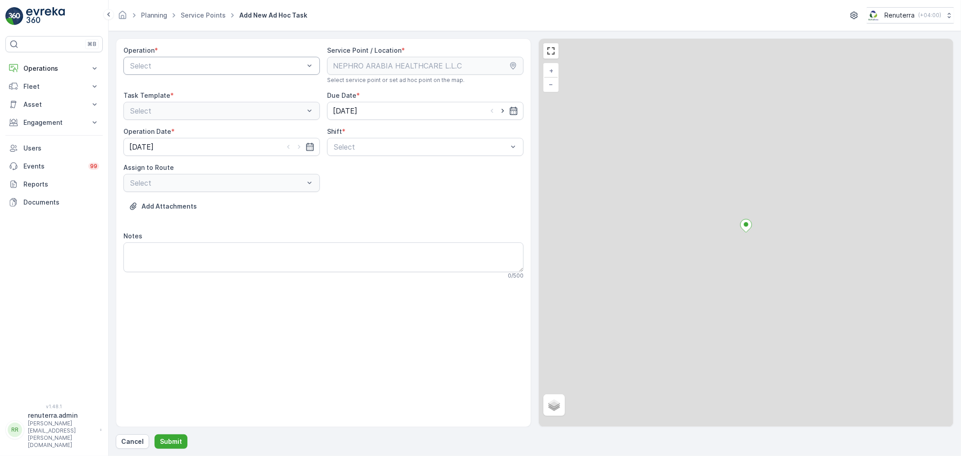
click at [176, 72] on div "Select" at bounding box center [221, 66] width 196 height 18
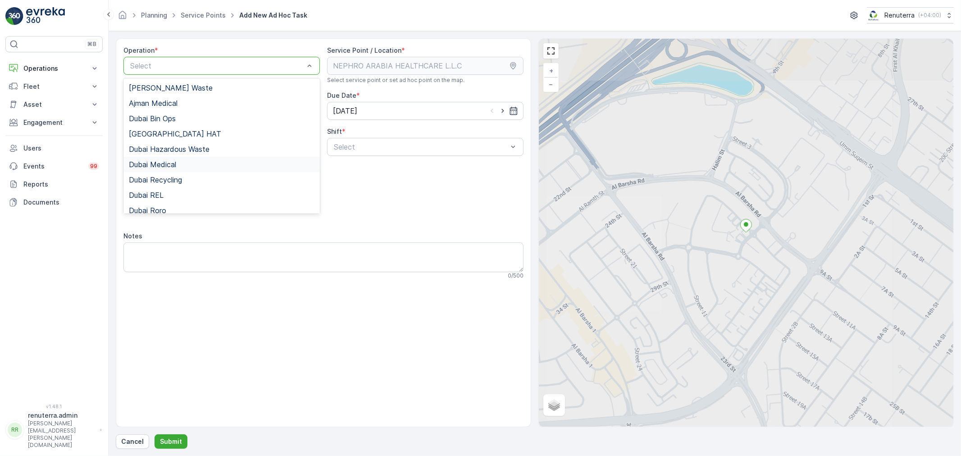
drag, startPoint x: 186, startPoint y: 164, endPoint x: 318, endPoint y: 159, distance: 131.7
click at [188, 164] on div "Dubai Medical" at bounding box center [222, 164] width 186 height 8
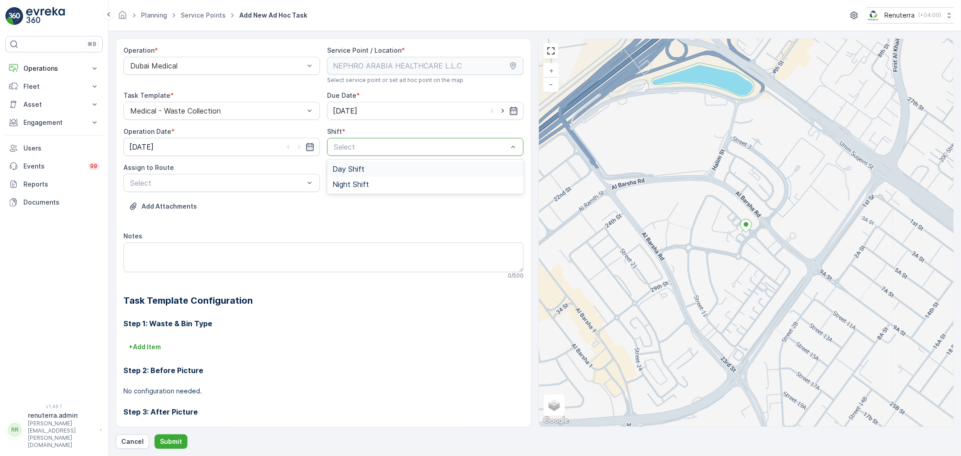
click at [478, 148] on div at bounding box center [421, 147] width 176 height 8
click at [379, 176] on div "Day Shift" at bounding box center [425, 168] width 196 height 15
click at [375, 156] on div "option Day Shift, selected. Day Shift" at bounding box center [425, 147] width 196 height 18
click at [362, 187] on span "Night Shift" at bounding box center [351, 184] width 37 height 8
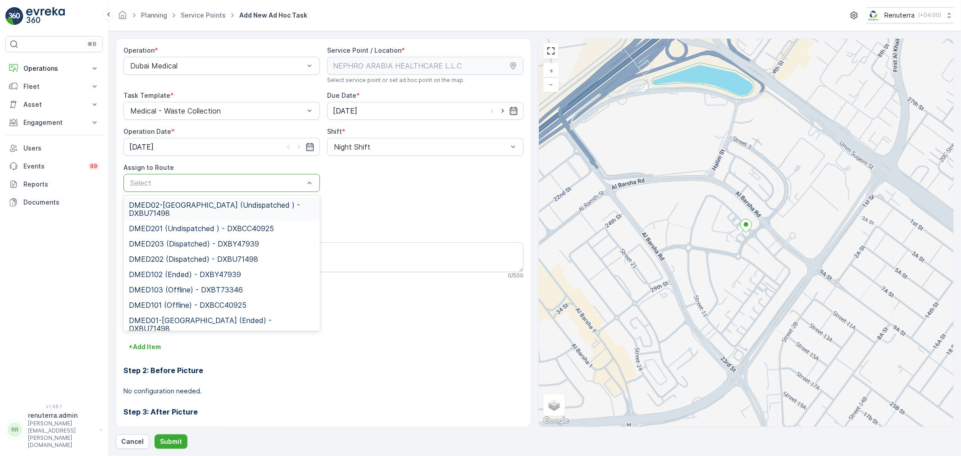
drag, startPoint x: 250, startPoint y: 205, endPoint x: 248, endPoint y: 209, distance: 4.6
click at [249, 205] on span "DMED02-[GEOGRAPHIC_DATA] (Undispatched ) - DXBU71498" at bounding box center [222, 209] width 186 height 16
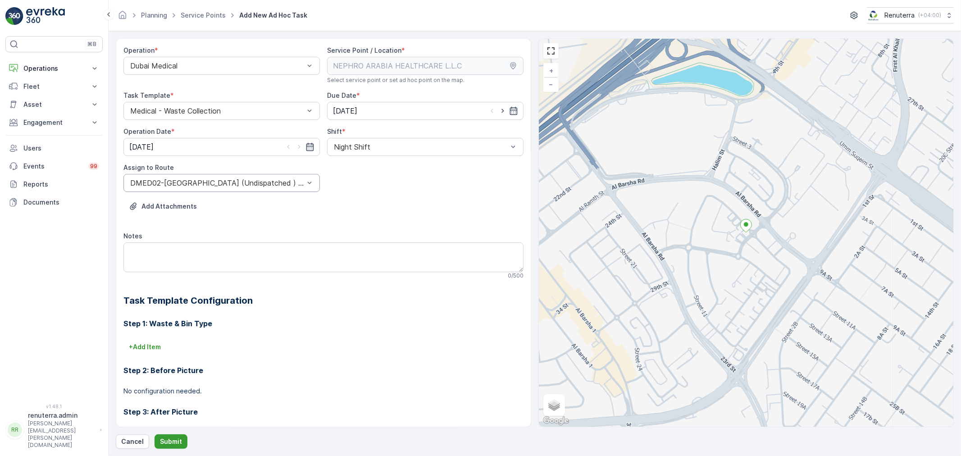
click at [179, 438] on p "Submit" at bounding box center [171, 441] width 22 height 9
